Goal: Task Accomplishment & Management: Use online tool/utility

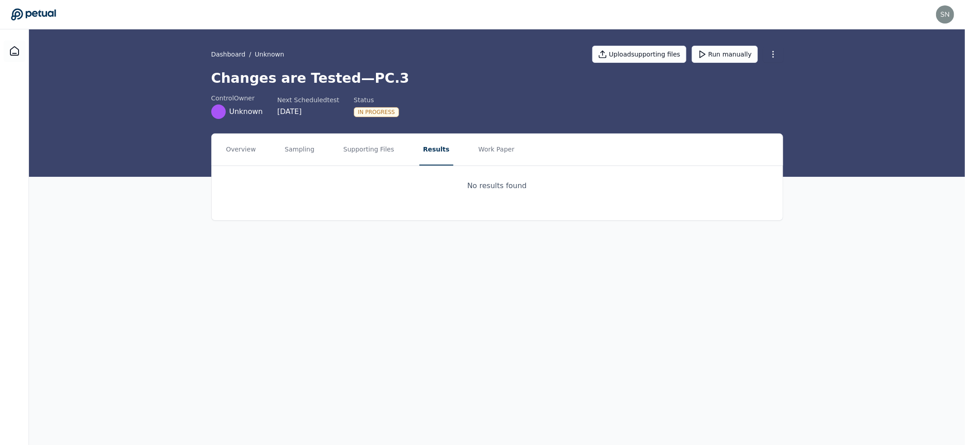
click at [351, 81] on h1 "Changes are Tested — PC.3" at bounding box center [497, 78] width 572 height 16
click at [341, 80] on h1 "Changes are Tested — PC.3" at bounding box center [497, 78] width 572 height 16
click at [308, 81] on h1 "Changes are Tested — PC.3" at bounding box center [497, 78] width 572 height 16
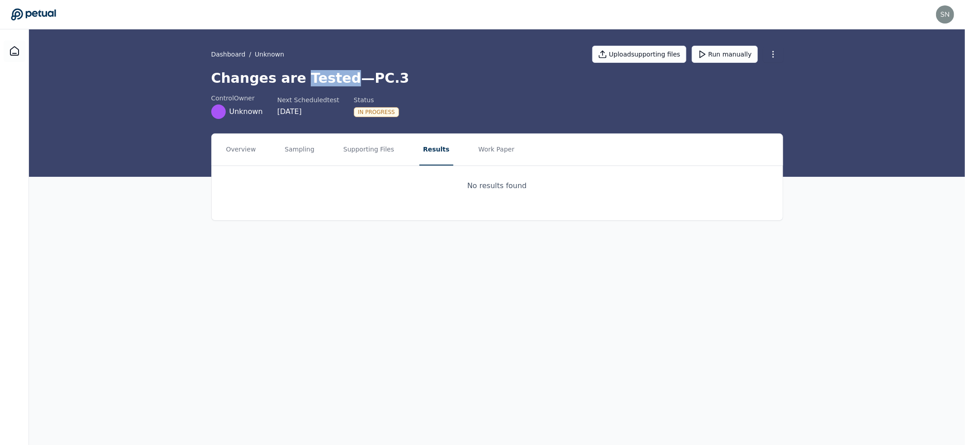
click at [308, 81] on h1 "Changes are Tested — PC.3" at bounding box center [497, 78] width 572 height 16
click at [263, 77] on h1 "Changes are Tested — PC.3" at bounding box center [497, 78] width 572 height 16
click at [287, 79] on h1 "Changes are Tested — PC.3" at bounding box center [497, 78] width 572 height 16
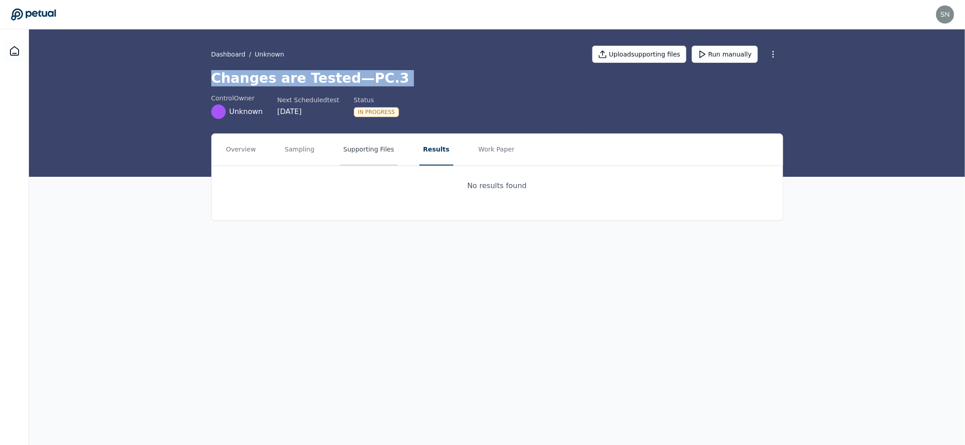
click at [352, 152] on button "Supporting Files" at bounding box center [369, 150] width 58 height 32
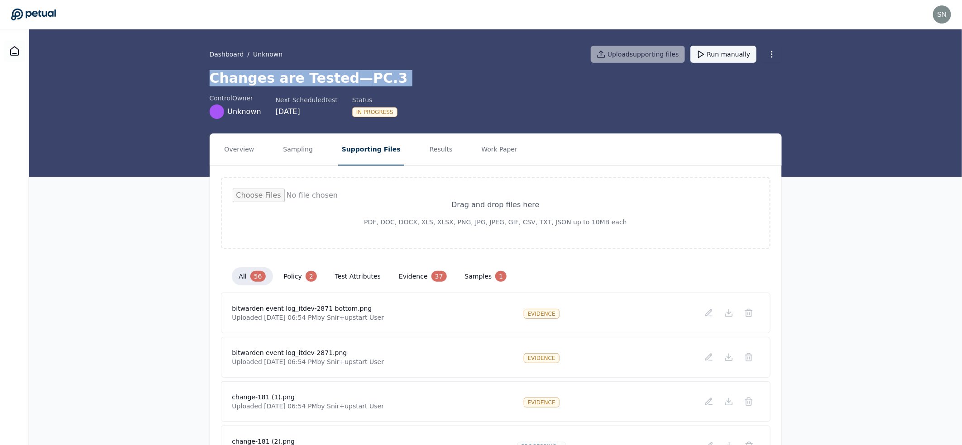
click at [741, 54] on button "Run manually" at bounding box center [723, 54] width 66 height 17
